Goal: Task Accomplishment & Management: Complete application form

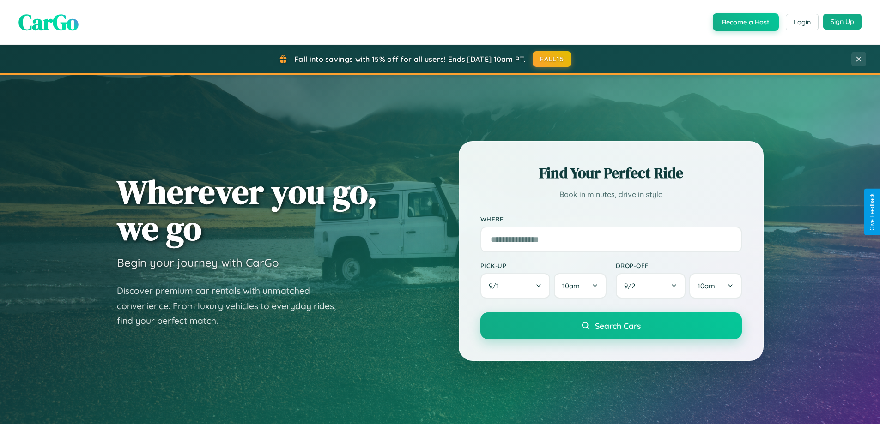
click at [842, 22] on button "Sign Up" at bounding box center [842, 22] width 38 height 16
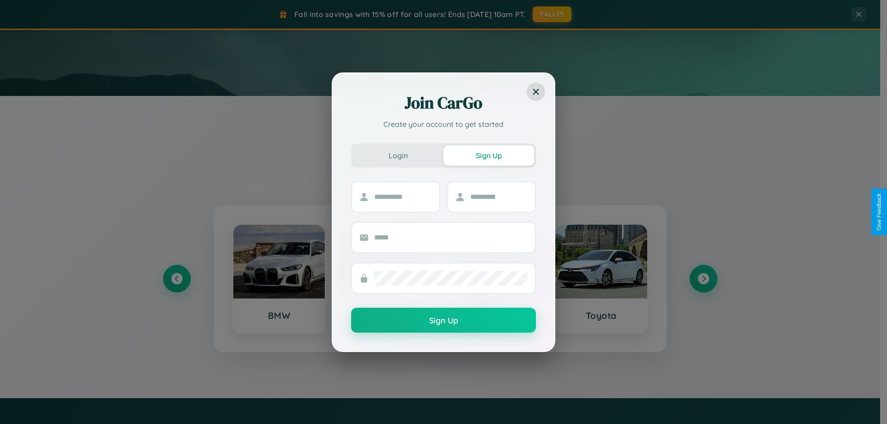
scroll to position [398, 0]
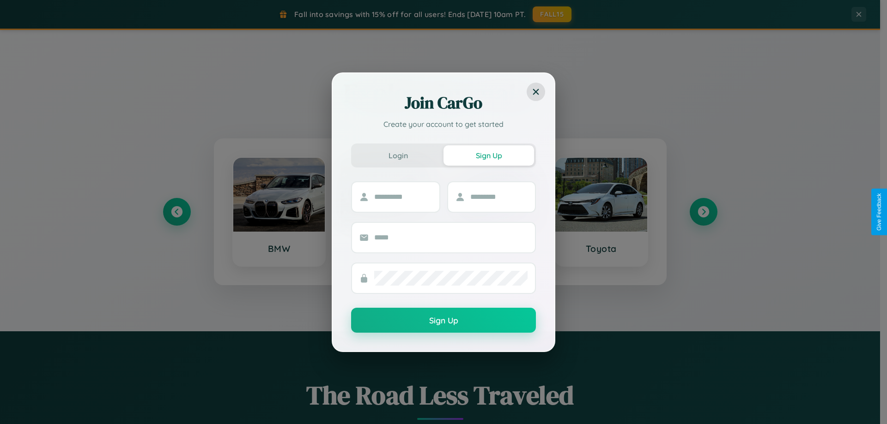
click at [176, 212] on div "Join CarGo Create your account to get started Login Sign Up Sign Up" at bounding box center [443, 212] width 887 height 424
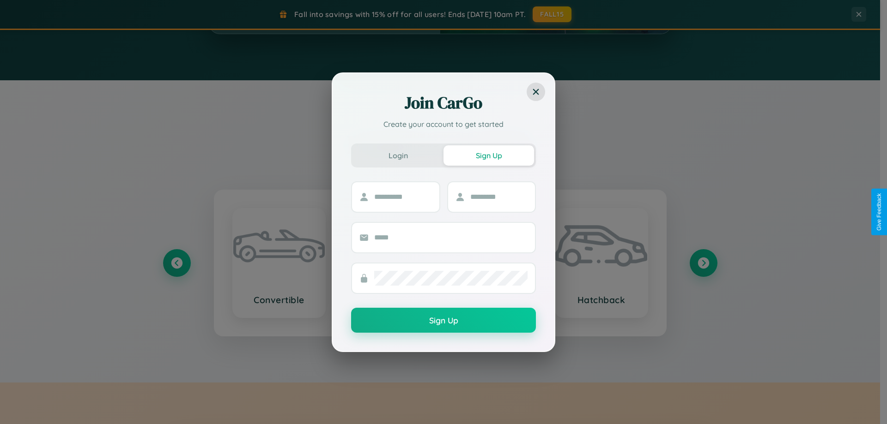
scroll to position [1777, 0]
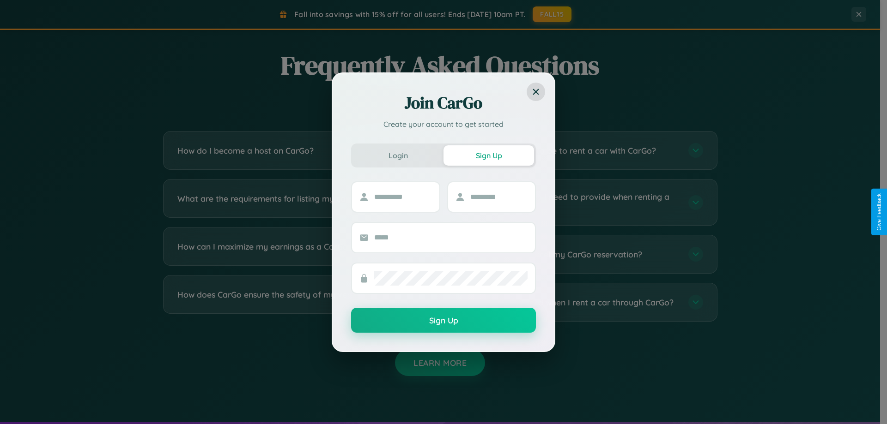
click at [297, 303] on div "Join CarGo Create your account to get started Login Sign Up Sign Up" at bounding box center [443, 212] width 887 height 424
click at [297, 202] on div "Join CarGo Create your account to get started Login Sign Up Sign Up" at bounding box center [443, 212] width 887 height 424
click at [297, 303] on div "Join CarGo Create your account to get started Login Sign Up Sign Up" at bounding box center [443, 212] width 887 height 424
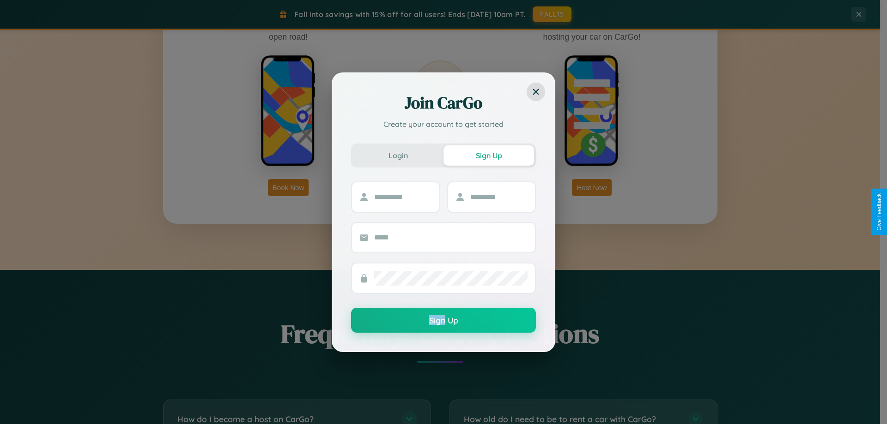
scroll to position [0, 0]
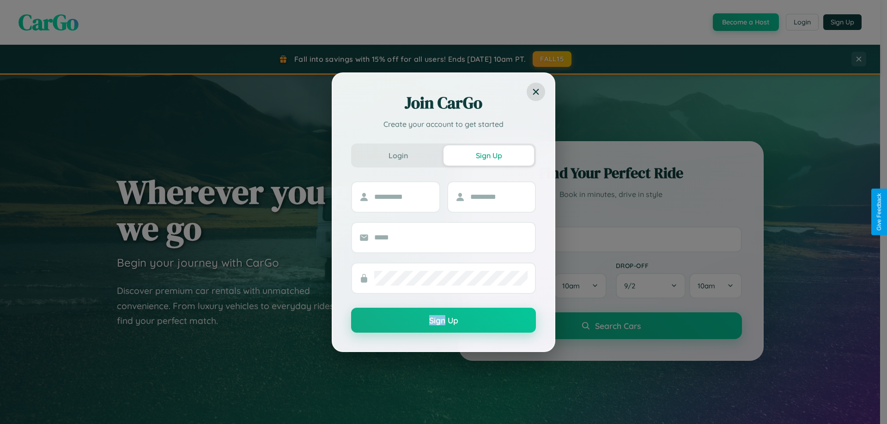
click at [745, 22] on div "Join CarGo Create your account to get started Login Sign Up Sign Up" at bounding box center [443, 212] width 887 height 424
